Goal: Transaction & Acquisition: Purchase product/service

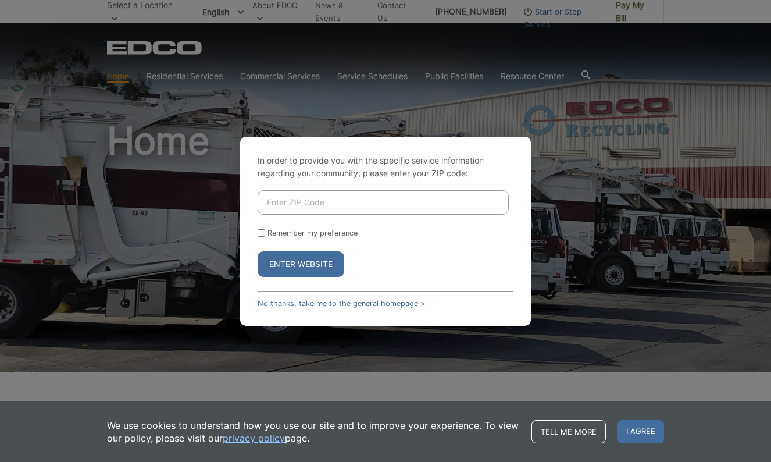
click at [291, 207] on input "Enter ZIP Code" at bounding box center [383, 202] width 251 height 24
type input "92084"
click at [308, 269] on button "Enter Website" at bounding box center [301, 264] width 87 height 26
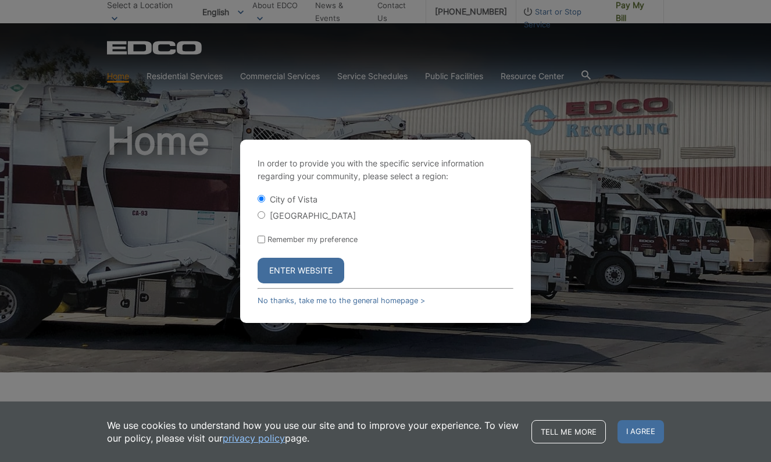
click at [263, 216] on input "[GEOGRAPHIC_DATA]" at bounding box center [262, 215] width 8 height 8
radio input "true"
click at [260, 201] on input "City of Vista" at bounding box center [262, 199] width 8 height 8
radio input "true"
click at [304, 270] on button "Enter Website" at bounding box center [301, 271] width 87 height 26
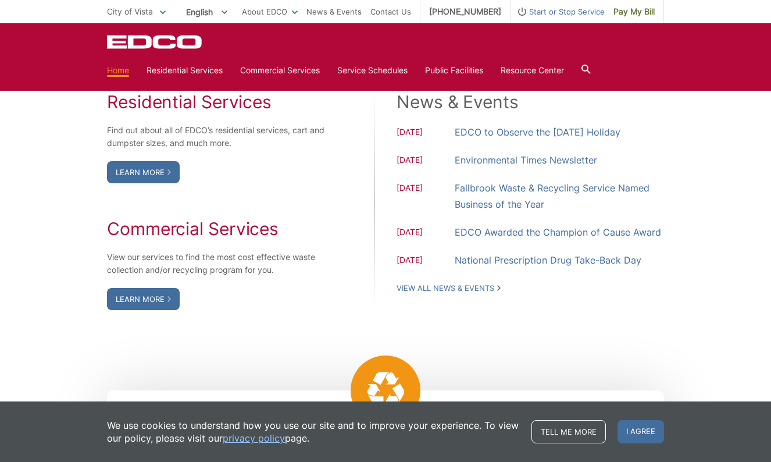
scroll to position [952, 0]
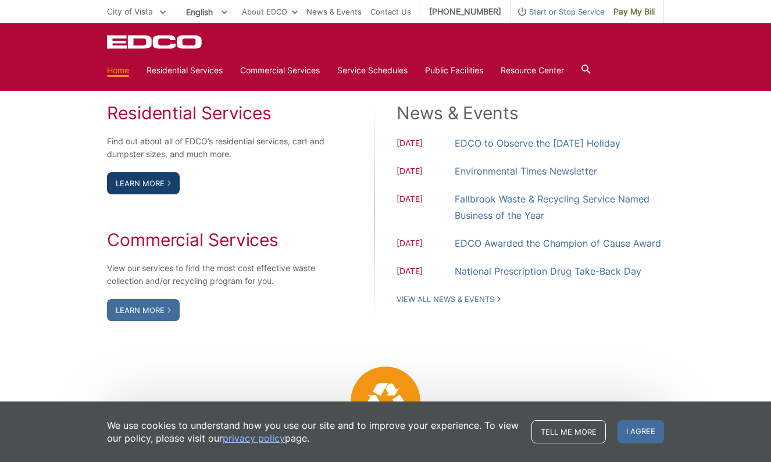
click at [153, 194] on link "Learn More" at bounding box center [143, 183] width 73 height 22
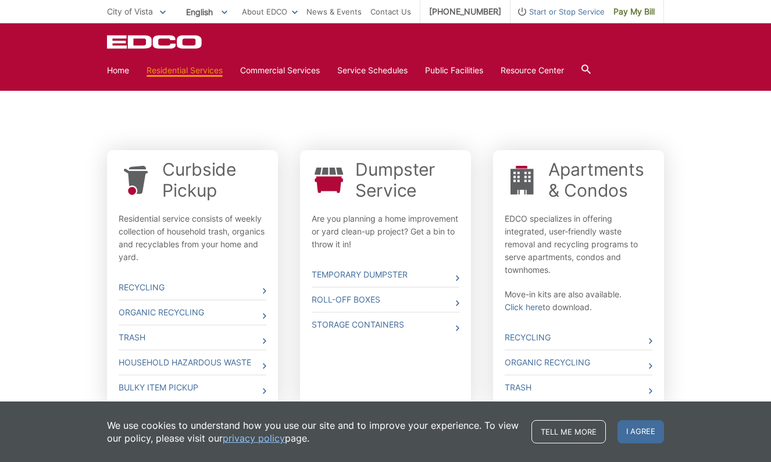
scroll to position [305, 0]
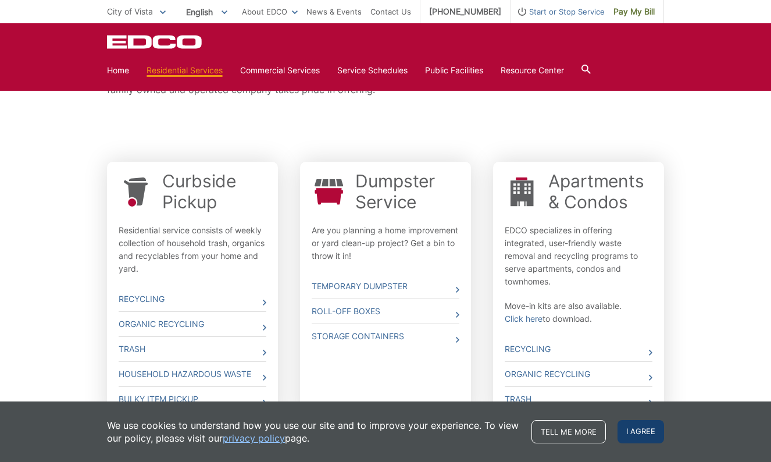
click at [635, 430] on span "I agree" at bounding box center [640, 431] width 47 height 23
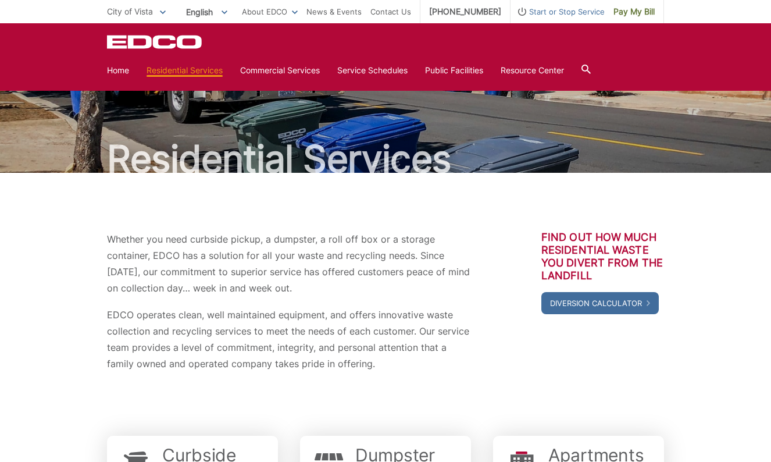
scroll to position [22, 0]
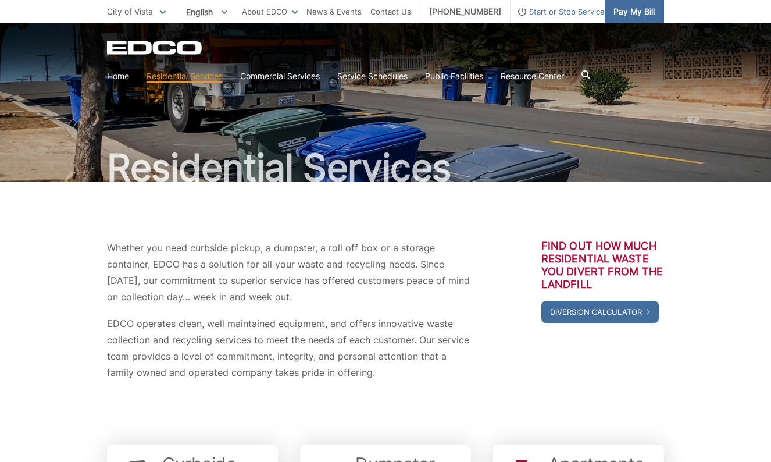
click at [631, 8] on span "Pay My Bill" at bounding box center [633, 11] width 41 height 13
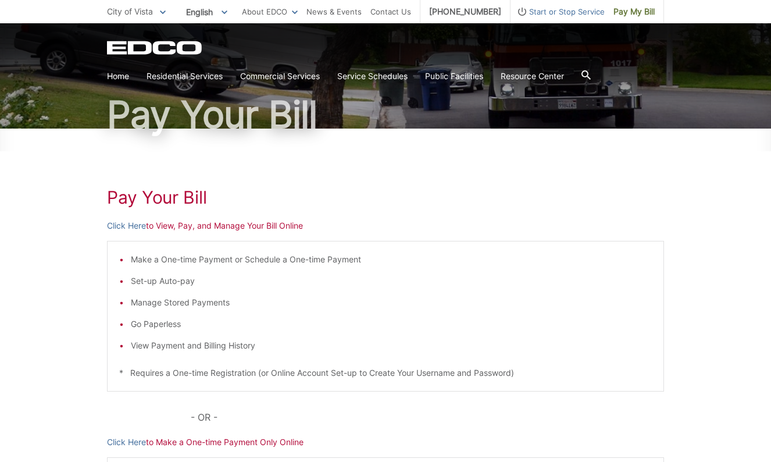
scroll to position [76, 0]
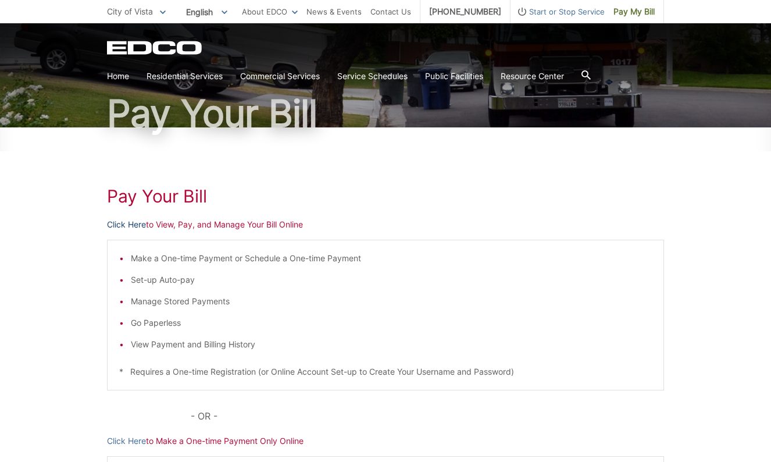
click at [135, 224] on link "Click Here" at bounding box center [126, 224] width 39 height 13
